Goal: Transaction & Acquisition: Purchase product/service

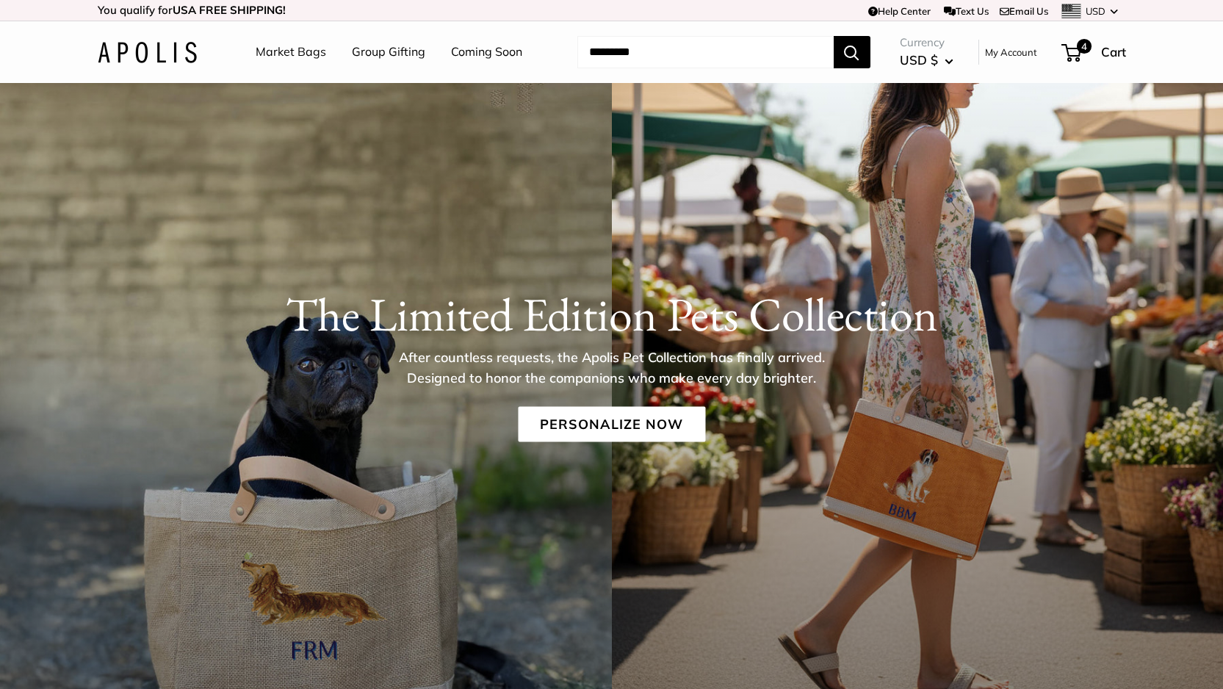
click at [586, 445] on div "The Limited Edition Pets Collection After countless requests, the Apolis Pet Co…" at bounding box center [611, 358] width 1223 height 204
click at [587, 434] on link "Personalize Now" at bounding box center [611, 423] width 187 height 35
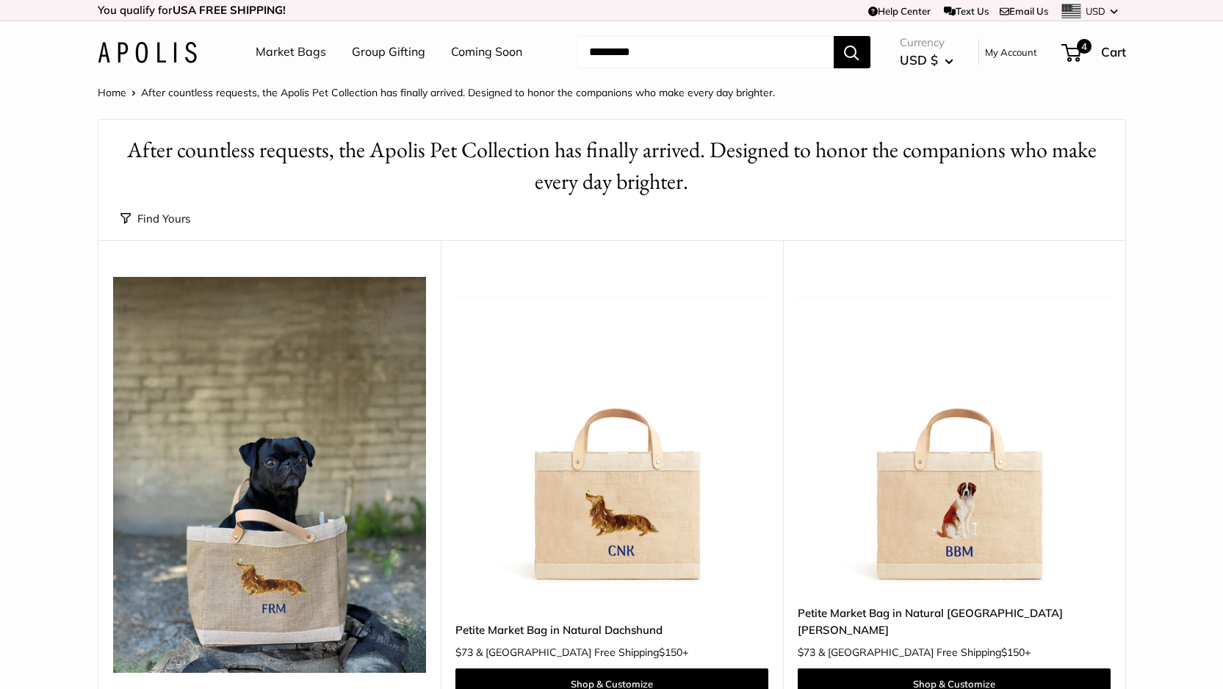
scroll to position [184, 0]
